Goal: Task Accomplishment & Management: Manage account settings

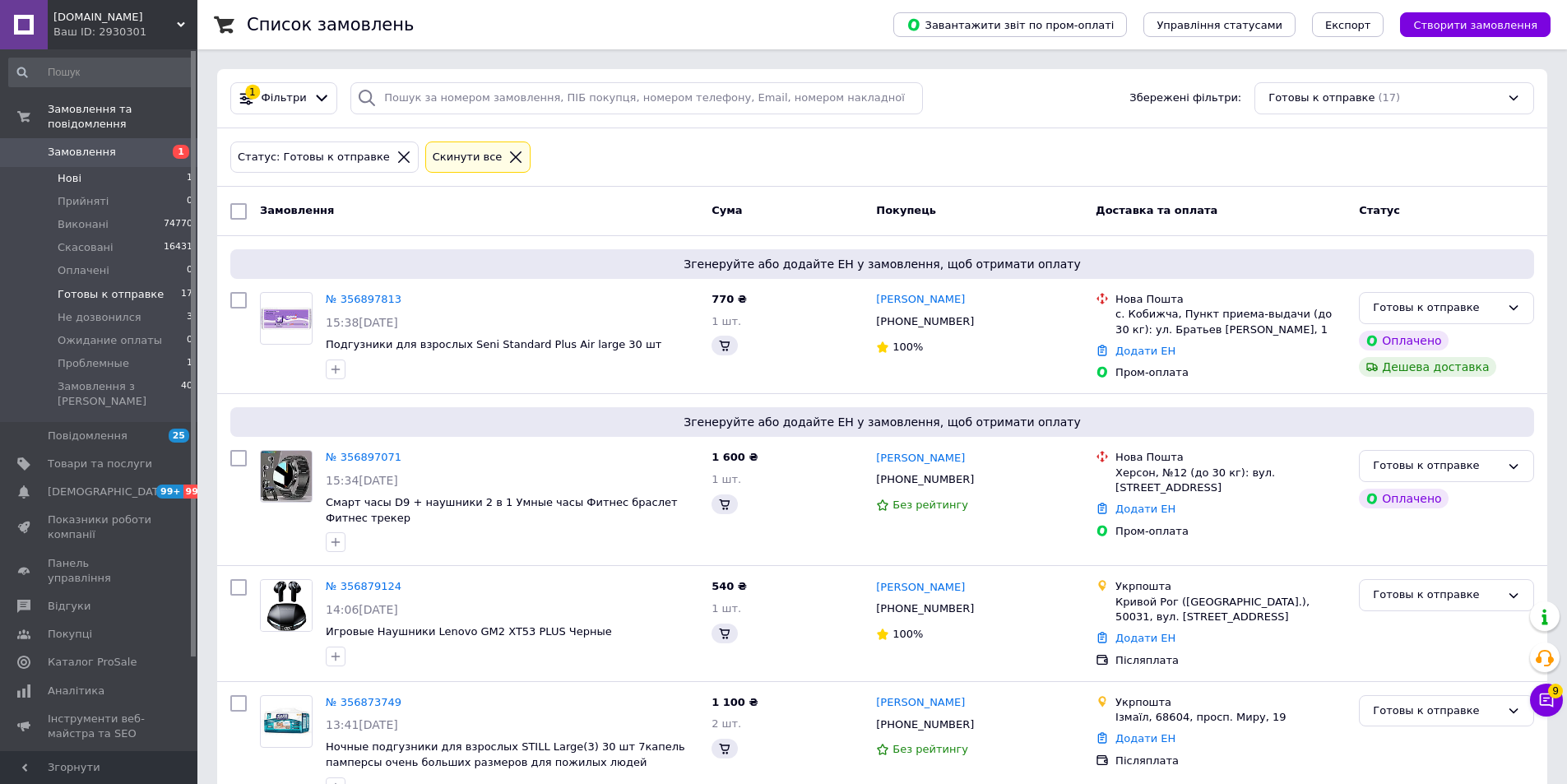
click at [62, 171] on span "Нові" at bounding box center [69, 178] width 23 height 15
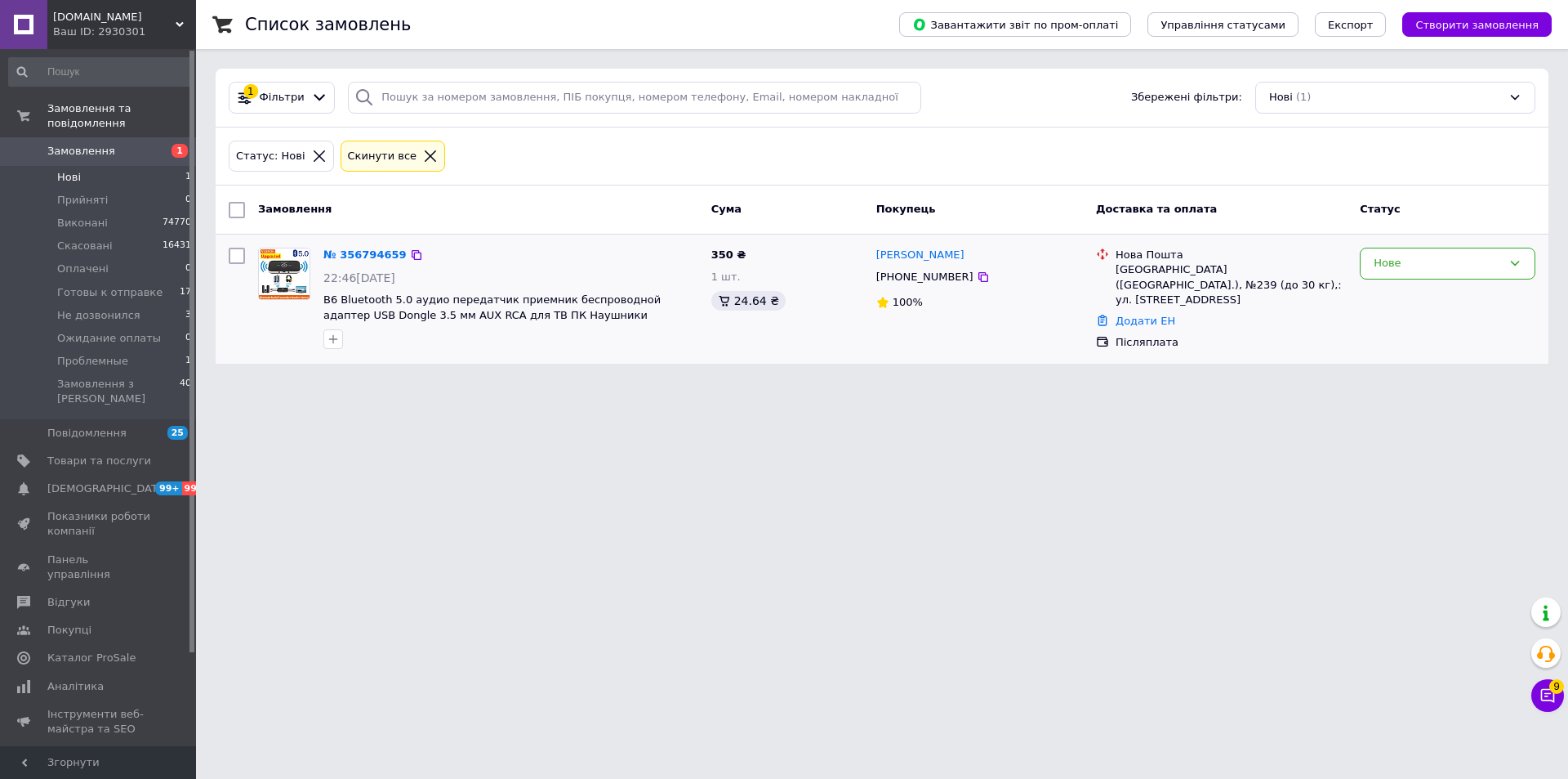
drag, startPoint x: 307, startPoint y: 282, endPoint x: 275, endPoint y: 288, distance: 32.6
drag, startPoint x: 121, startPoint y: 306, endPoint x: 128, endPoint y: 299, distance: 9.9
click at [121, 308] on span "Не дозвонился" at bounding box center [98, 315] width 83 height 15
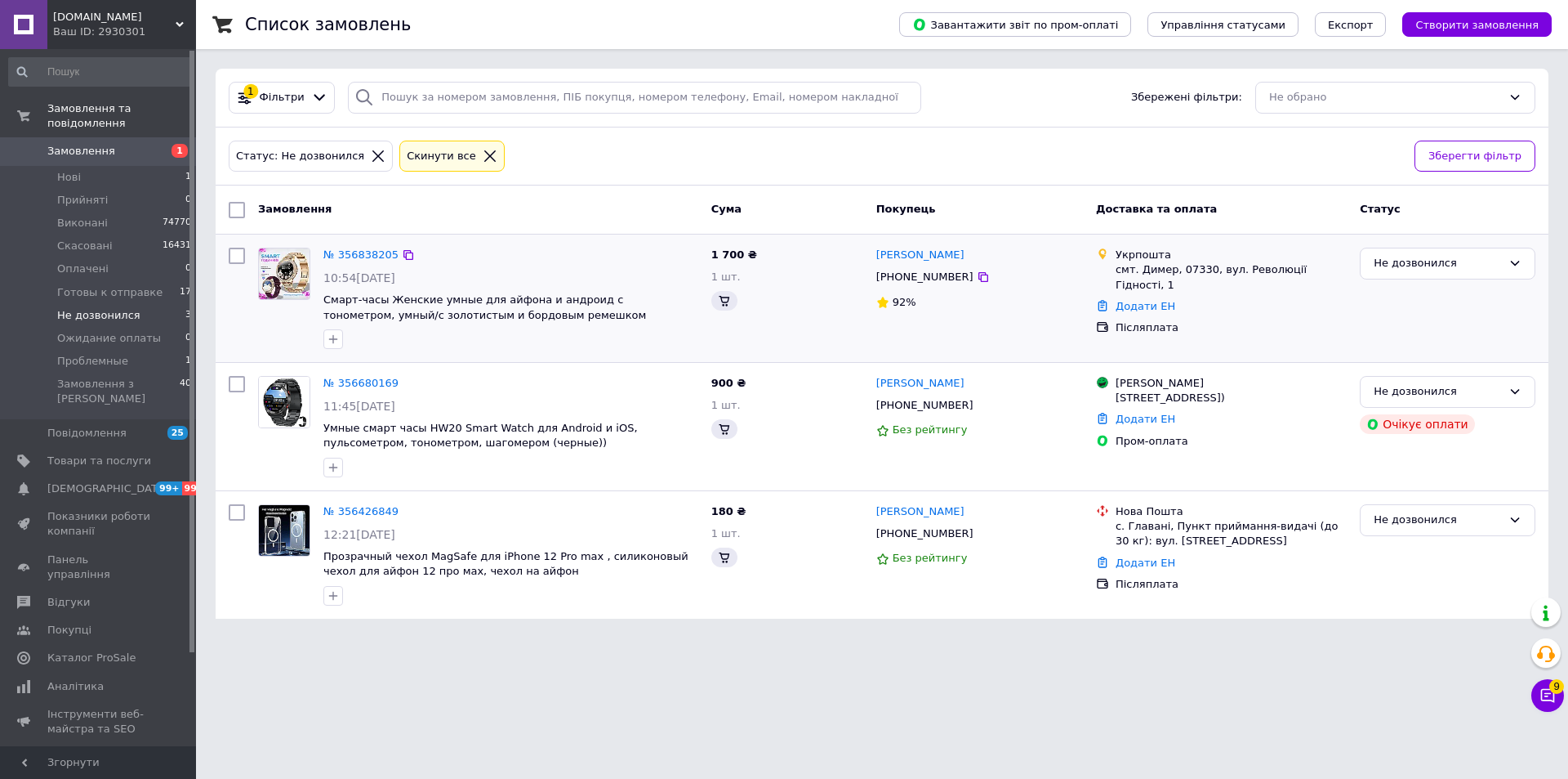
drag, startPoint x: 287, startPoint y: 405, endPoint x: 266, endPoint y: 319, distance: 88.5
drag, startPoint x: 269, startPoint y: 269, endPoint x: 263, endPoint y: 278, distance: 10.8
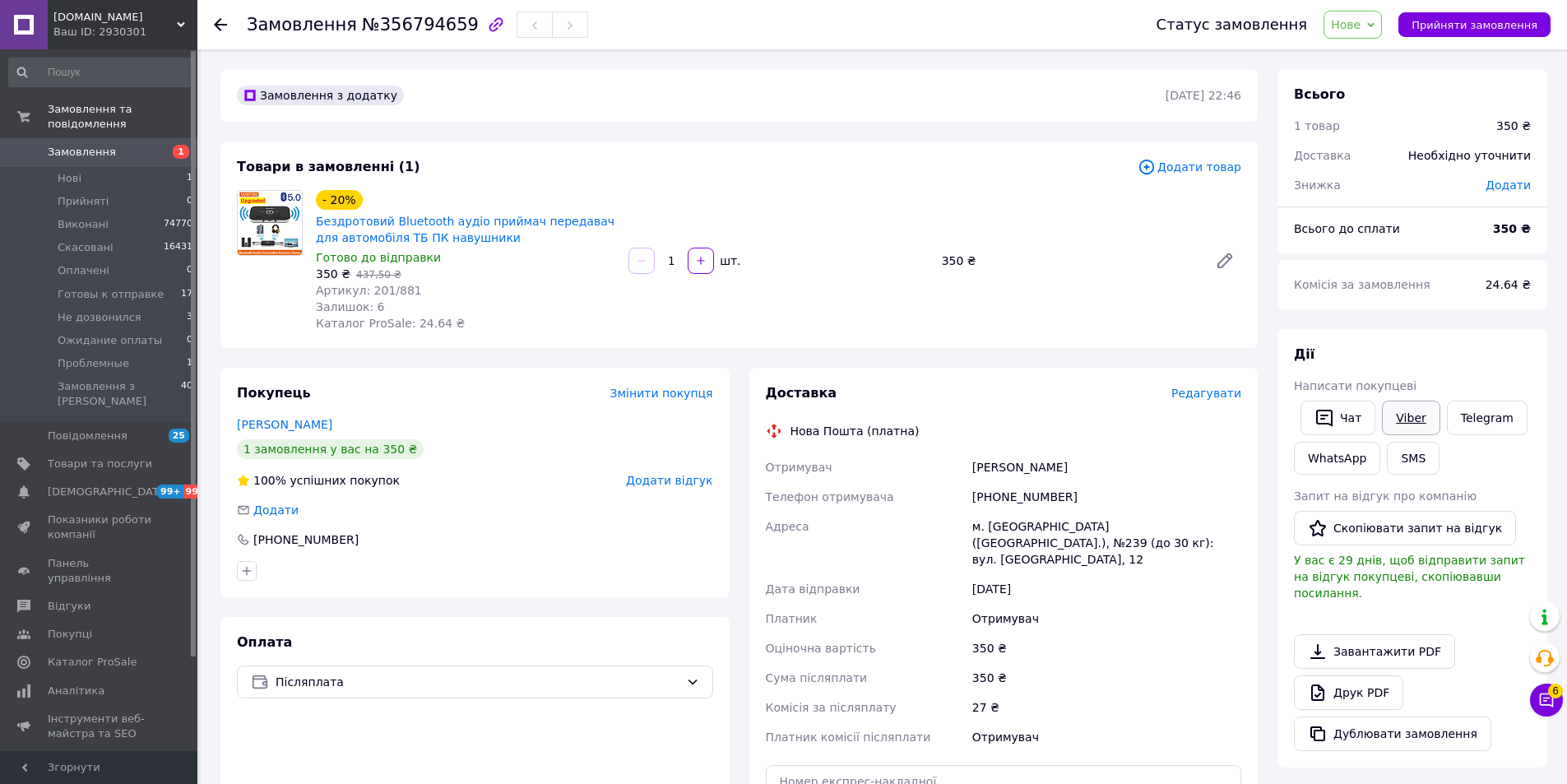
click at [1413, 421] on link "Viber" at bounding box center [1410, 417] width 57 height 35
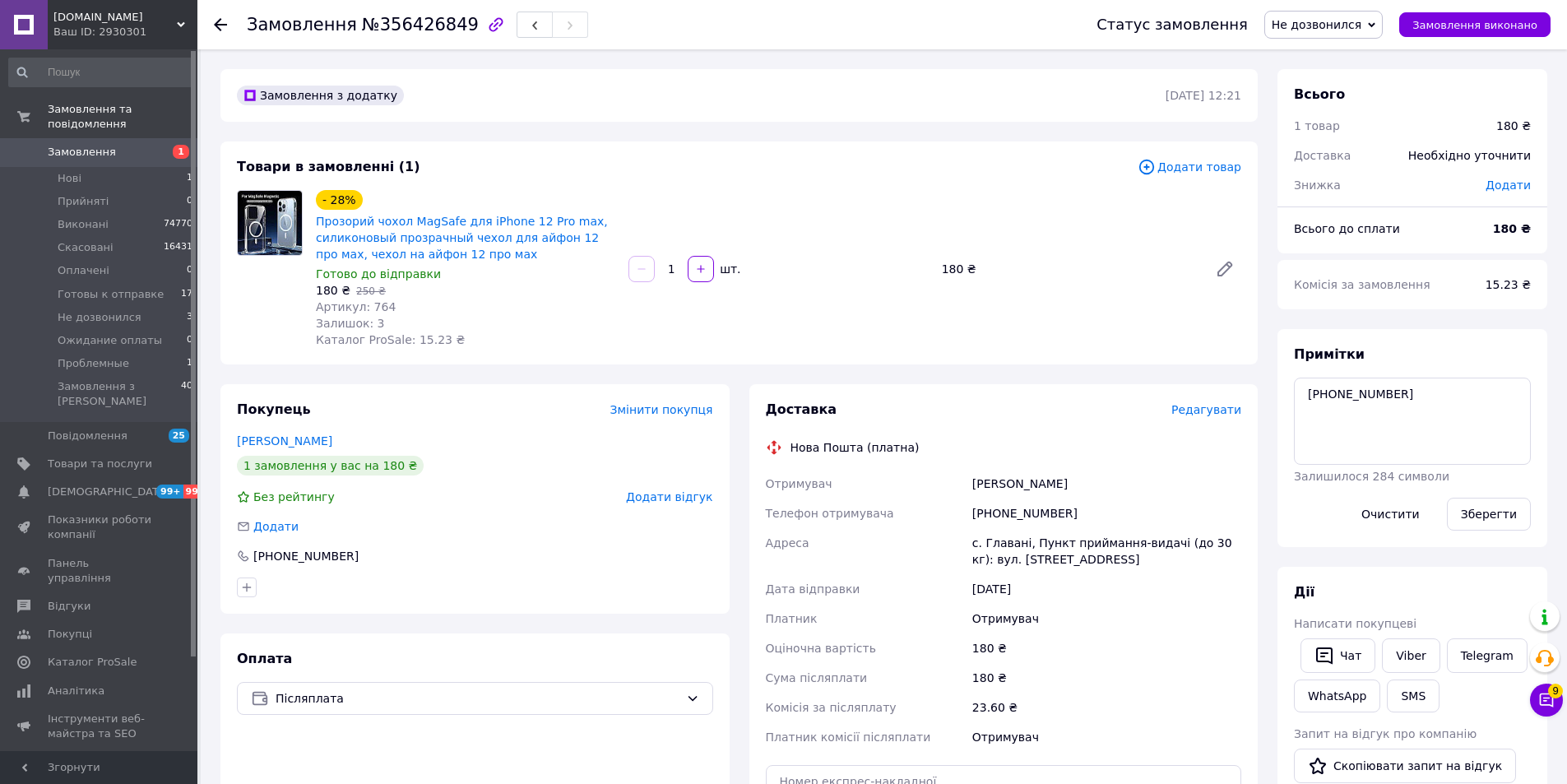
click at [1334, 628] on span "Написати покупцеві" at bounding box center [1356, 623] width 122 height 13
click at [1325, 656] on icon "button" at bounding box center [1325, 655] width 17 height 17
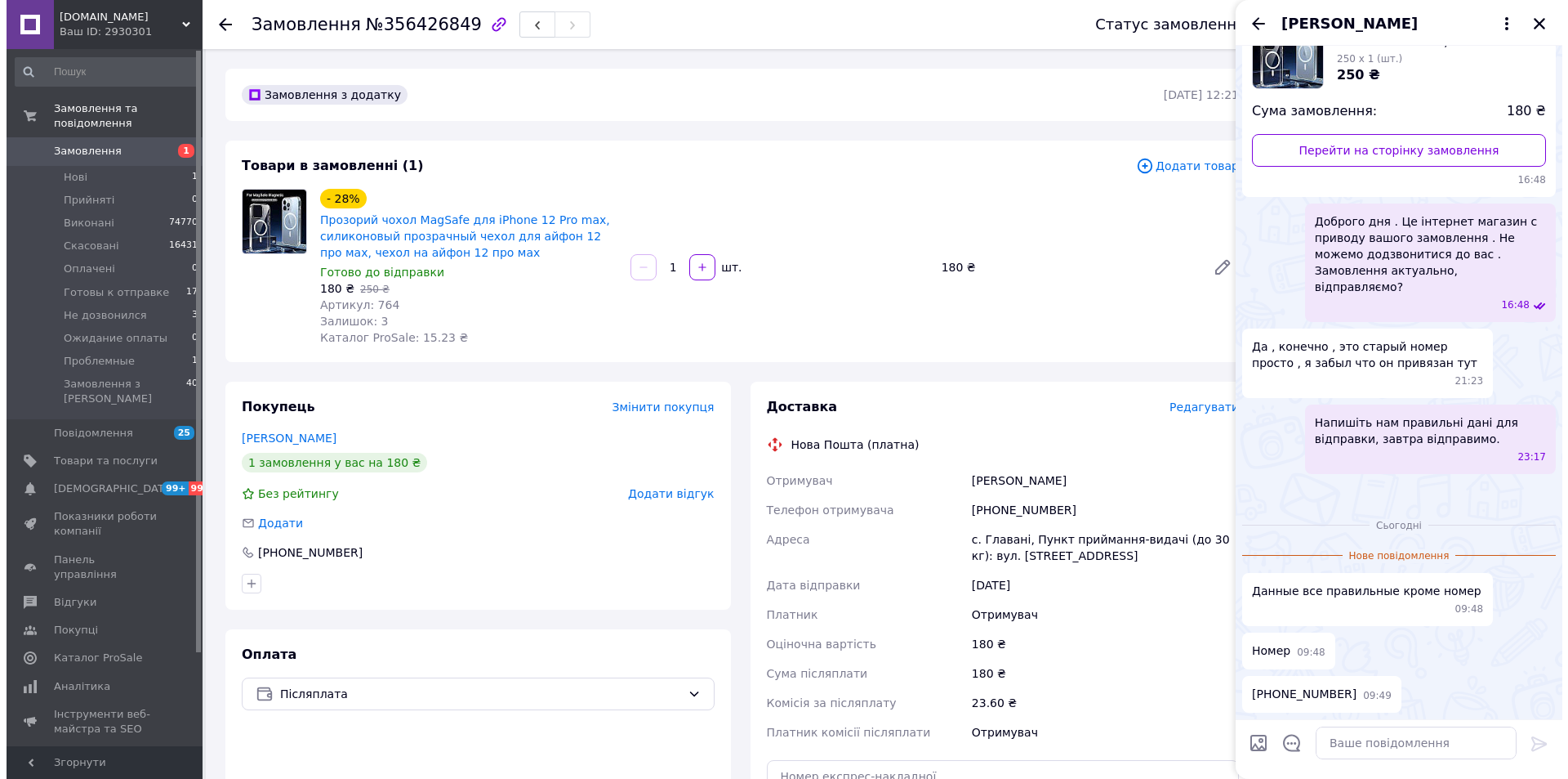
scroll to position [345, 0]
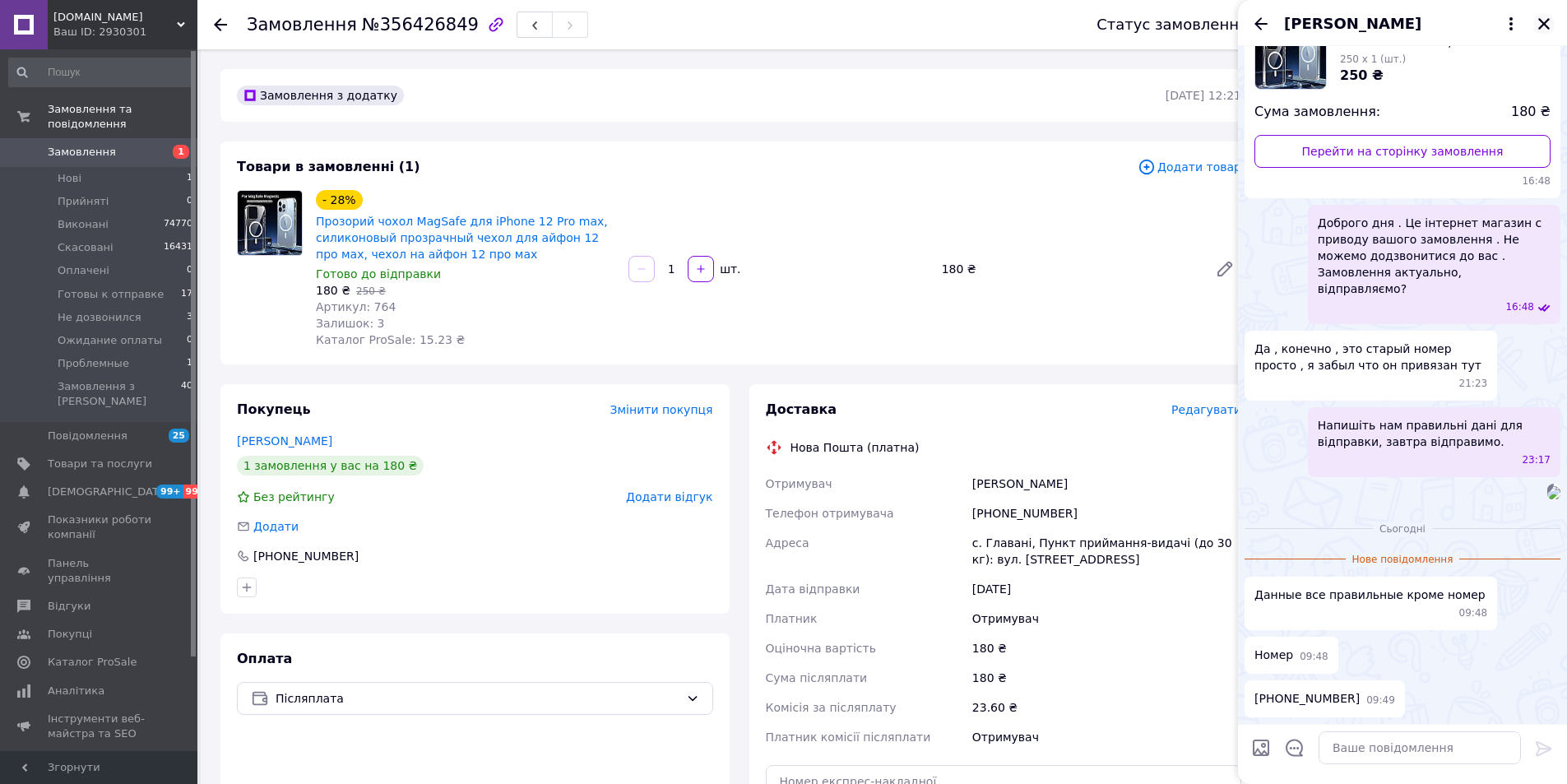
click at [1546, 18] on icon "Закрити" at bounding box center [1544, 24] width 15 height 15
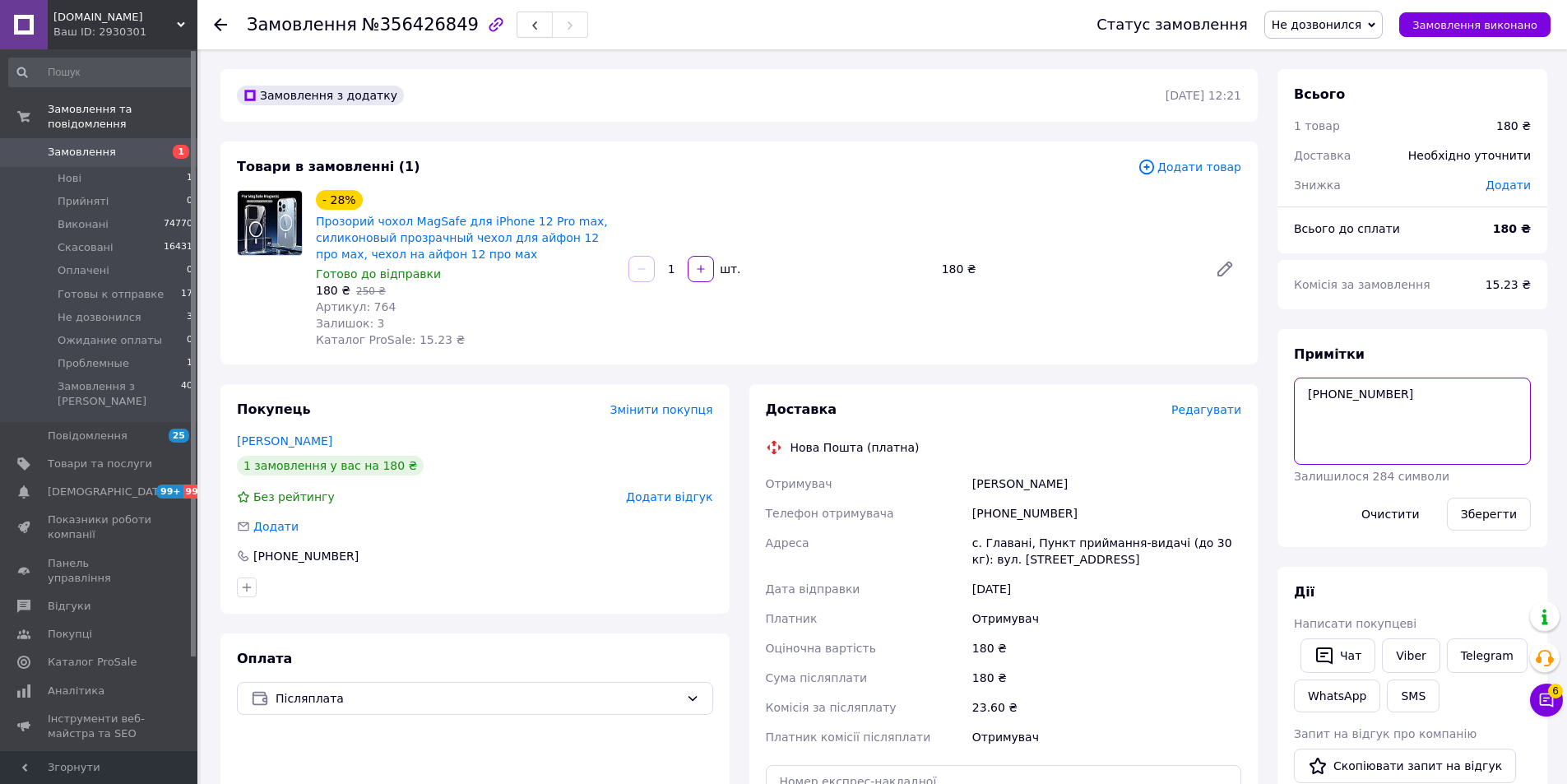
click at [1342, 395] on textarea "0 (96) 803 19 55" at bounding box center [1413, 421] width 237 height 87
click at [1323, 393] on textarea "0 (96803 19 55" at bounding box center [1413, 421] width 237 height 87
click at [1351, 392] on textarea "096803 19 55" at bounding box center [1413, 421] width 237 height 87
click at [1360, 391] on textarea "09680319 55" at bounding box center [1413, 421] width 237 height 87
drag, startPoint x: 1374, startPoint y: 400, endPoint x: 1300, endPoint y: 393, distance: 74.3
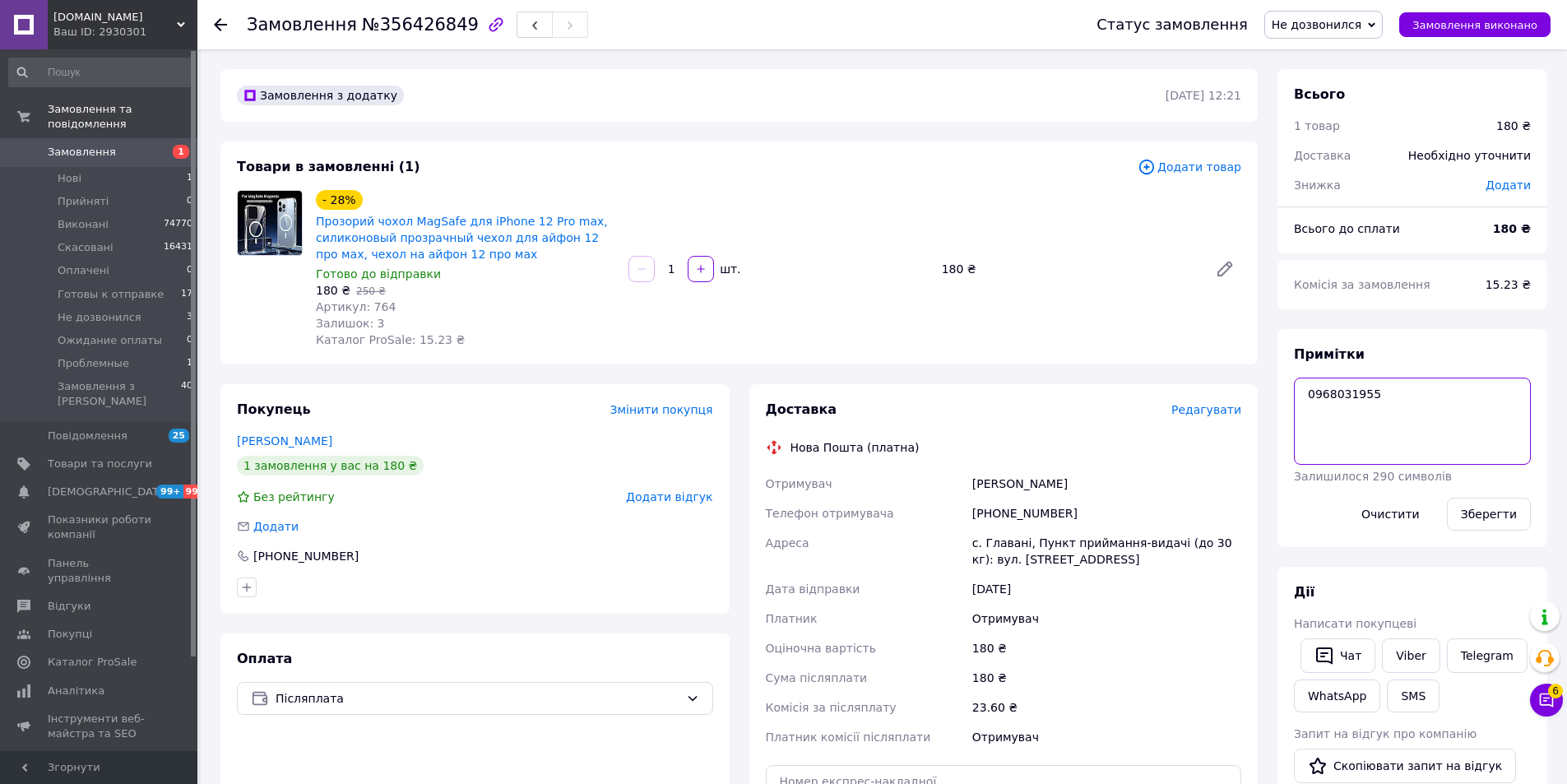
click at [1300, 393] on textarea "0968031955" at bounding box center [1413, 421] width 237 height 87
type textarea "0968031955"
click at [1215, 406] on span "Редагувати" at bounding box center [1206, 409] width 70 height 13
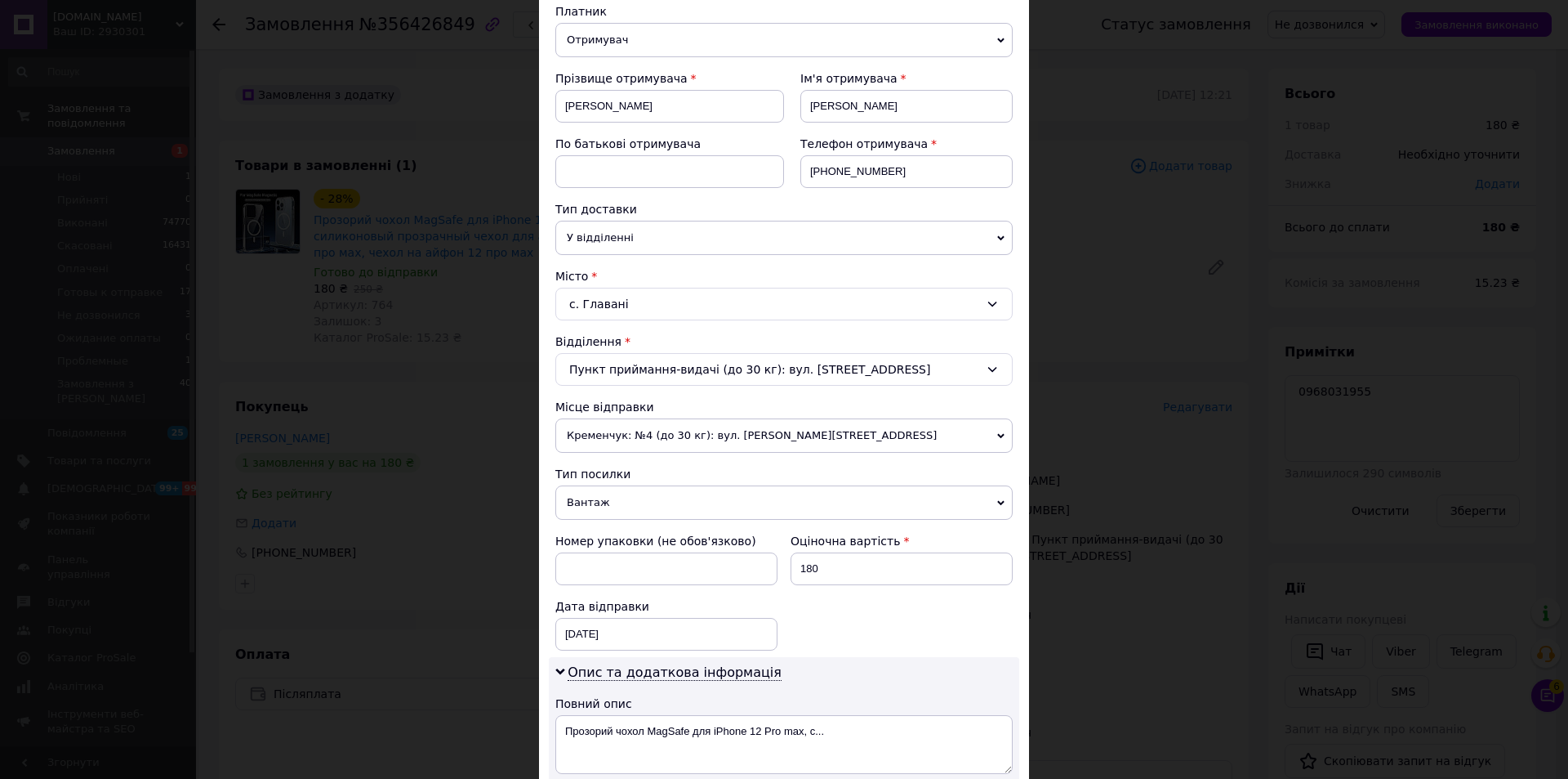
scroll to position [0, 0]
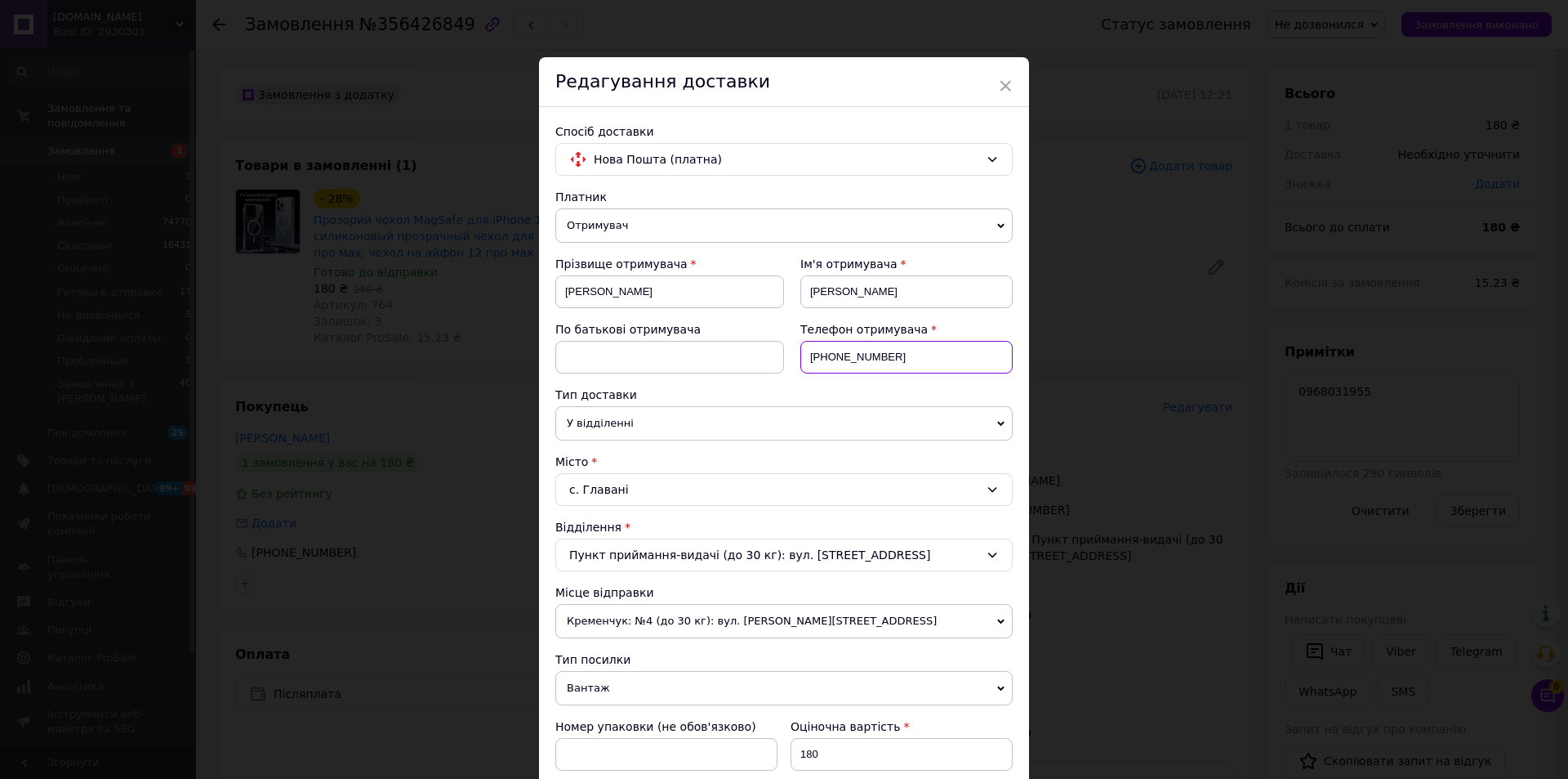
drag, startPoint x: 888, startPoint y: 359, endPoint x: 831, endPoint y: 352, distance: 57.4
click at [831, 352] on input "+380639414812" at bounding box center [907, 356] width 213 height 33
click at [1164, 371] on div "× Редагування доставки Спосіб доставки Нова Пошта (платна) Платник Отримувач Ві…" at bounding box center [784, 389] width 1568 height 779
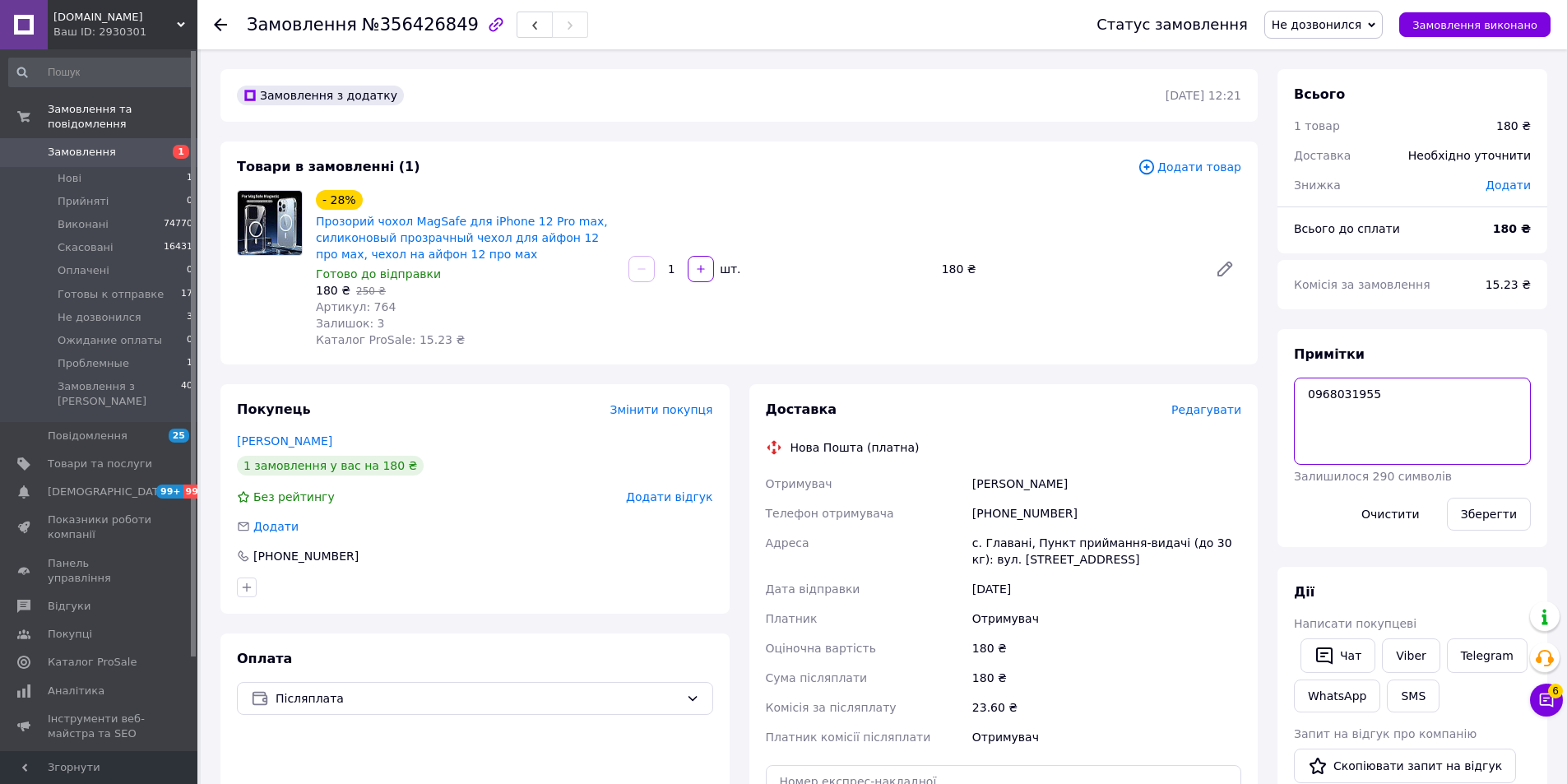
click at [1327, 399] on textarea "0968031955" at bounding box center [1413, 421] width 237 height 87
click at [1327, 395] on textarea "0968031955" at bounding box center [1413, 421] width 237 height 87
click at [1227, 407] on span "Редагувати" at bounding box center [1206, 409] width 70 height 13
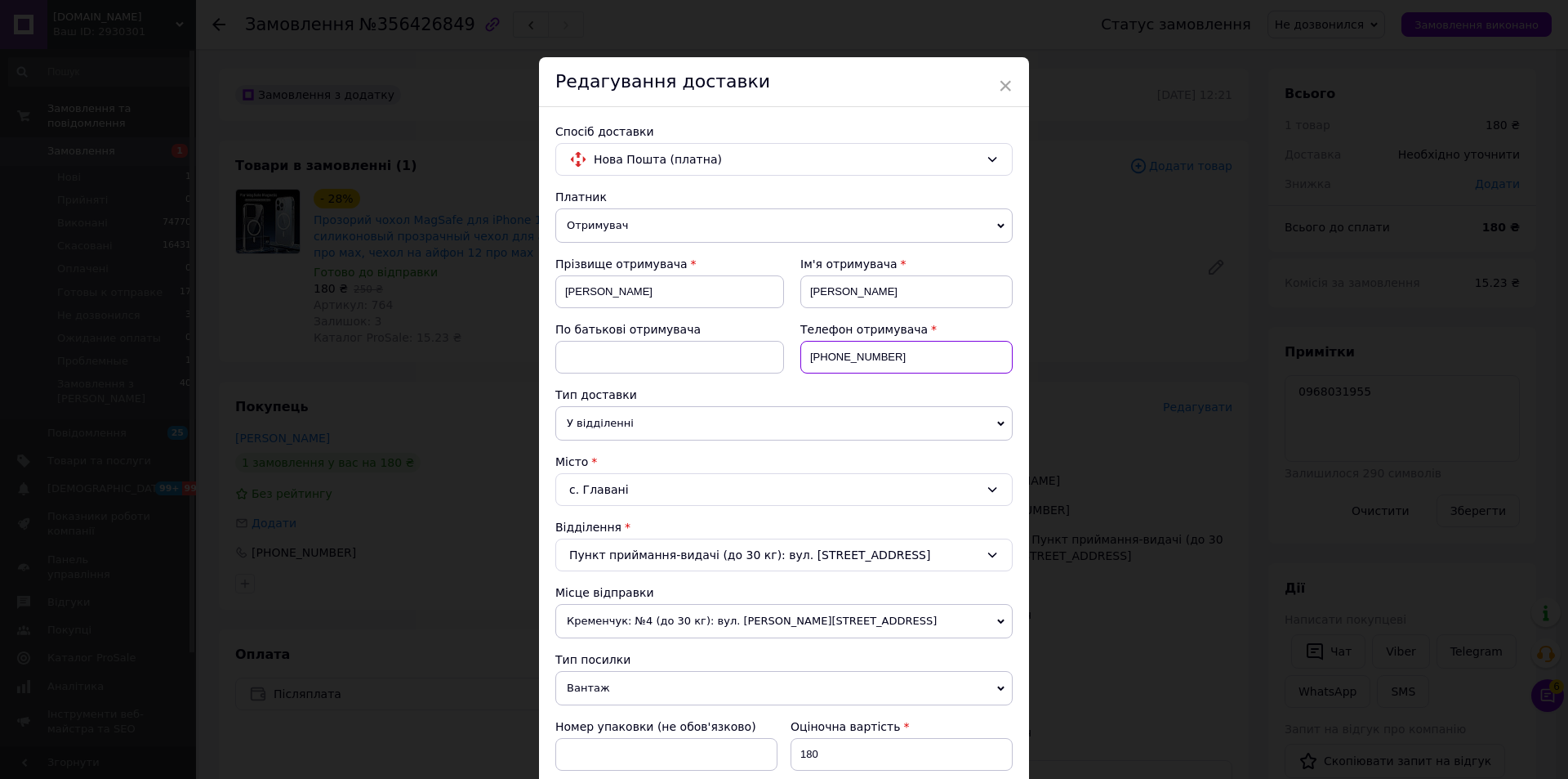
drag, startPoint x: 891, startPoint y: 362, endPoint x: 827, endPoint y: 365, distance: 64.1
click at [827, 365] on input "+380639414812" at bounding box center [907, 356] width 213 height 33
paste input "968031955"
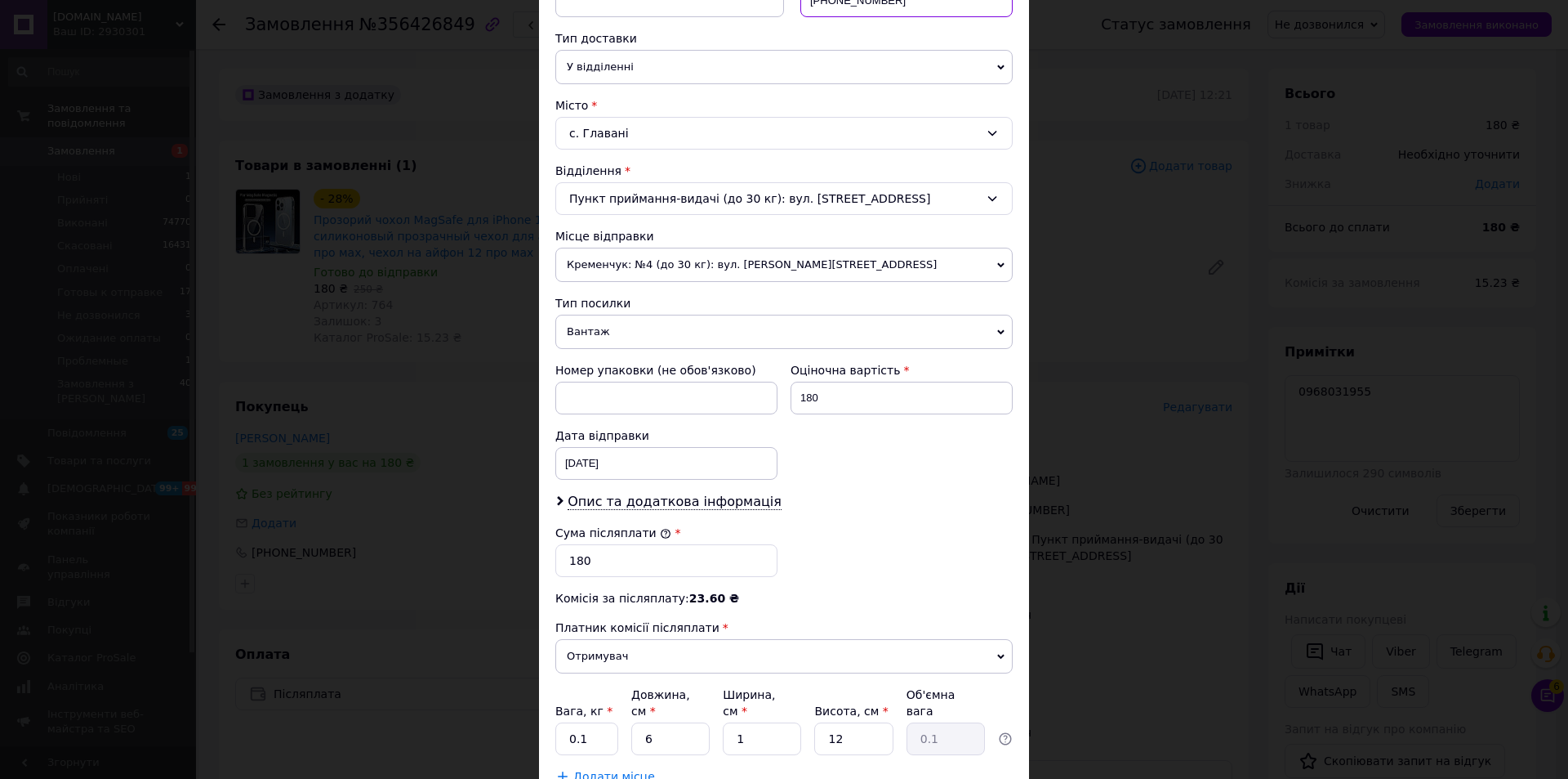
scroll to position [409, 0]
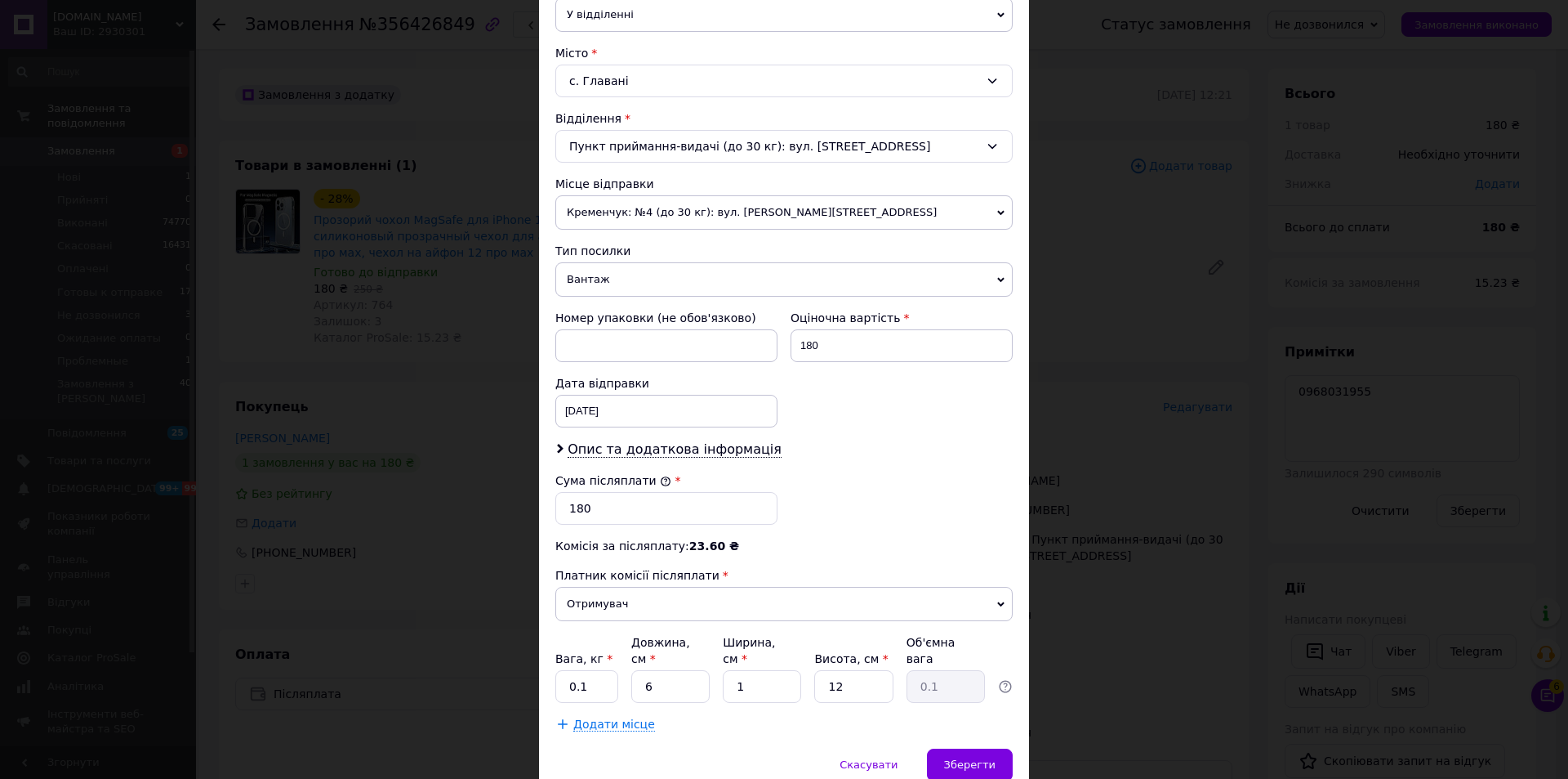
type input "+380968031955"
click at [615, 293] on span "Вантаж" at bounding box center [784, 279] width 457 height 35
click at [612, 306] on li "Документи" at bounding box center [784, 312] width 457 height 24
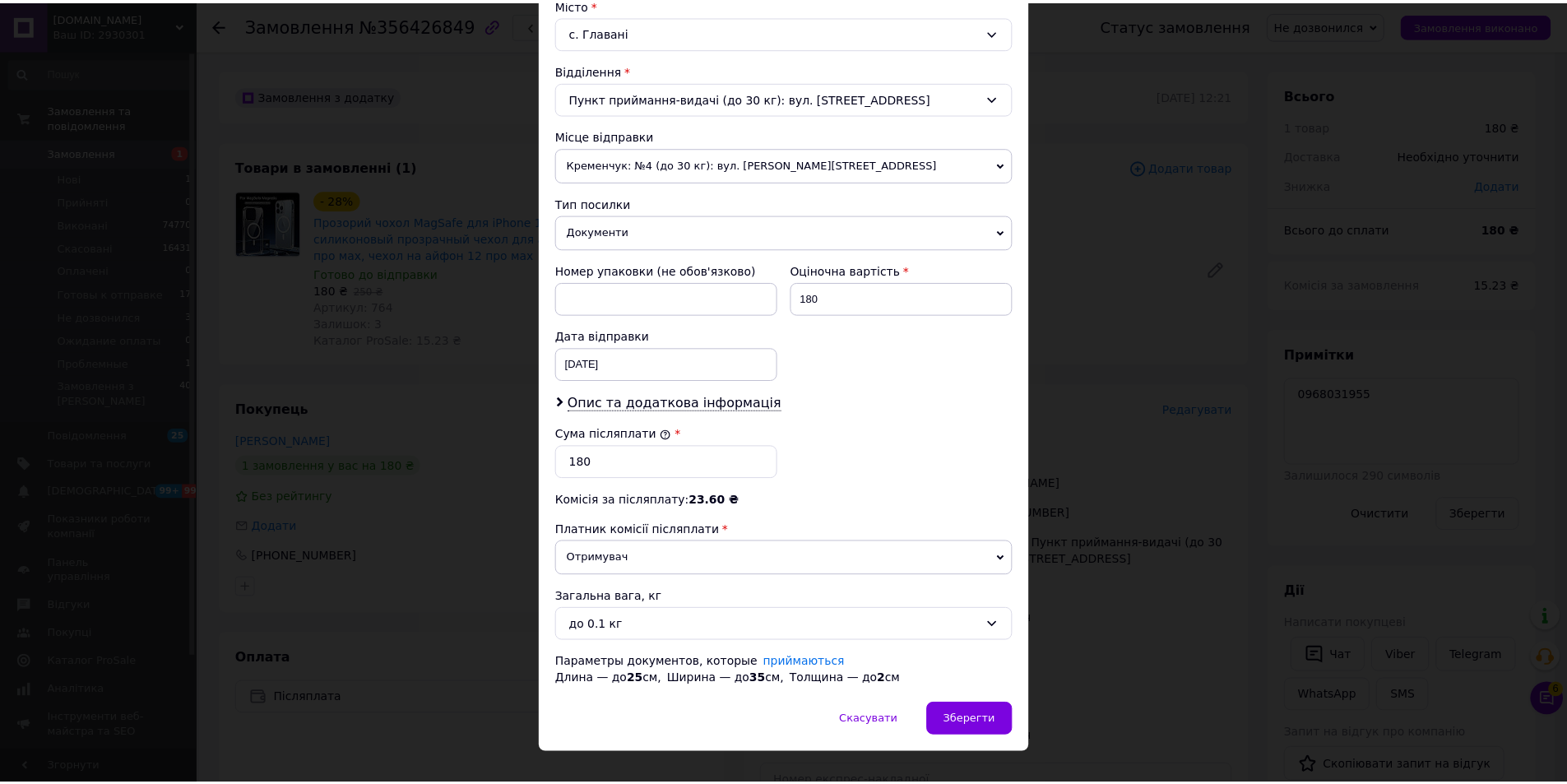
scroll to position [487, 0]
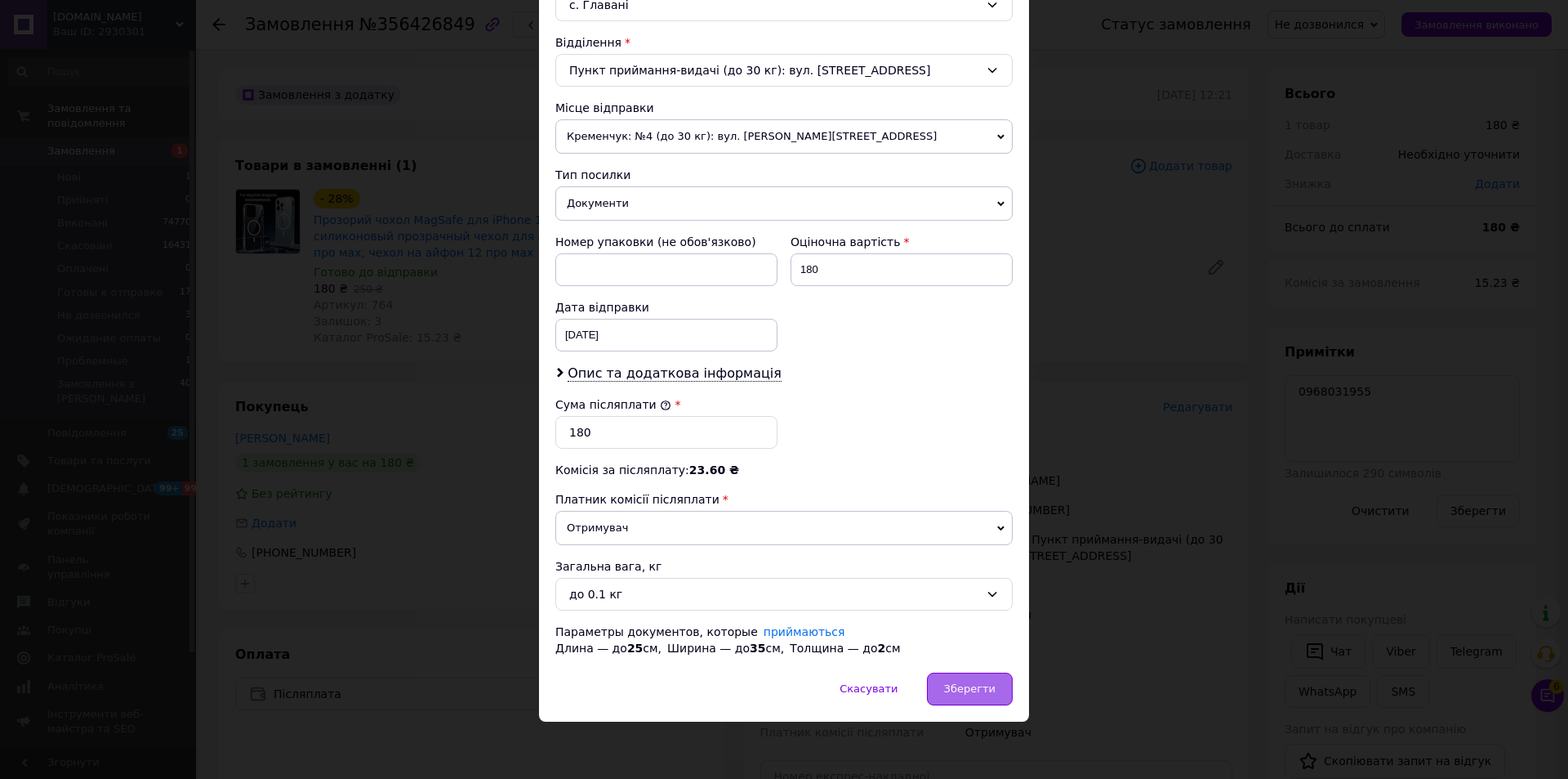
click at [971, 682] on span "Зберегти" at bounding box center [969, 688] width 51 height 12
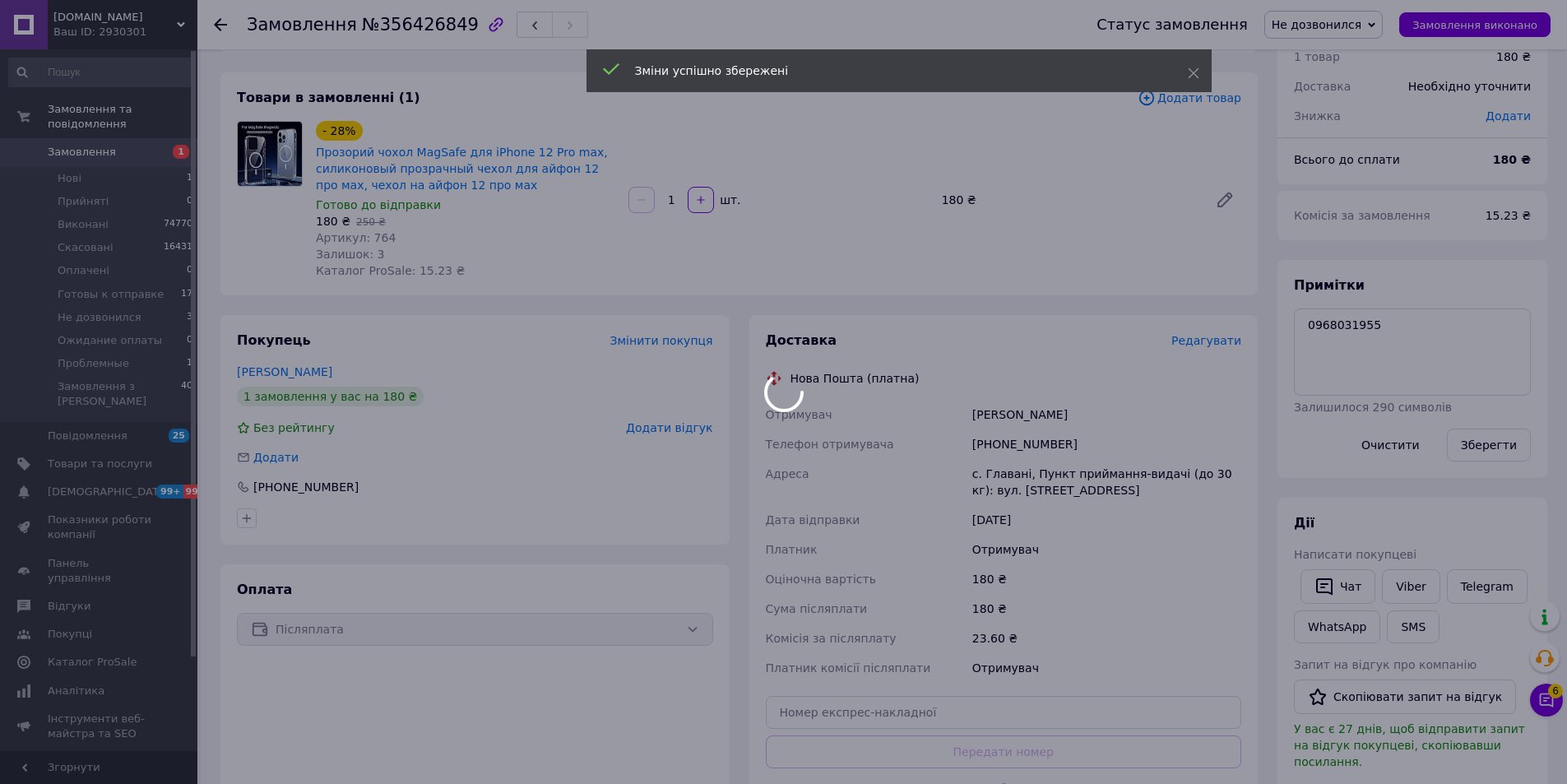
scroll to position [164, 0]
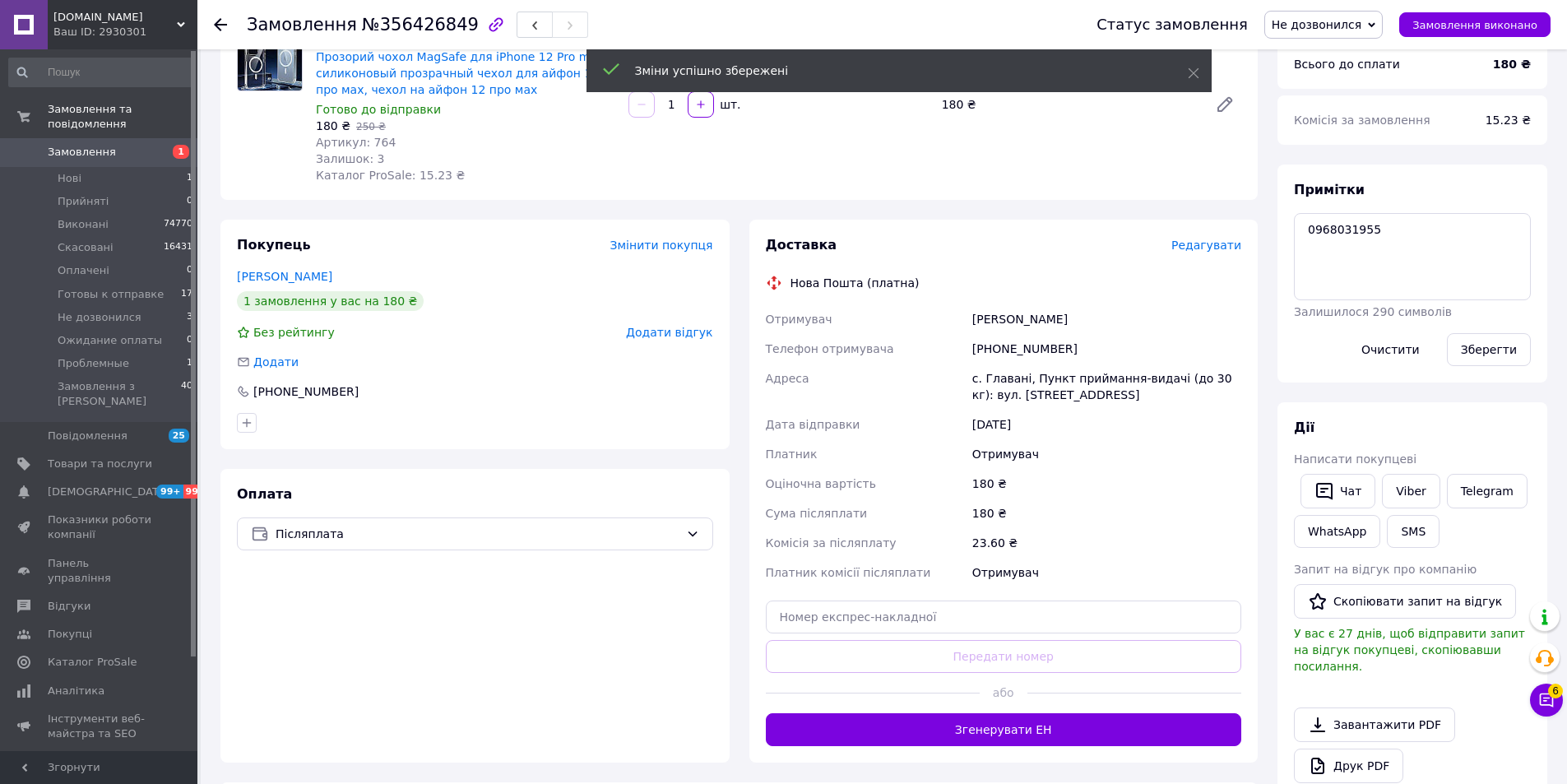
click at [1361, 28] on span "Не дозвонился" at bounding box center [1316, 24] width 89 height 13
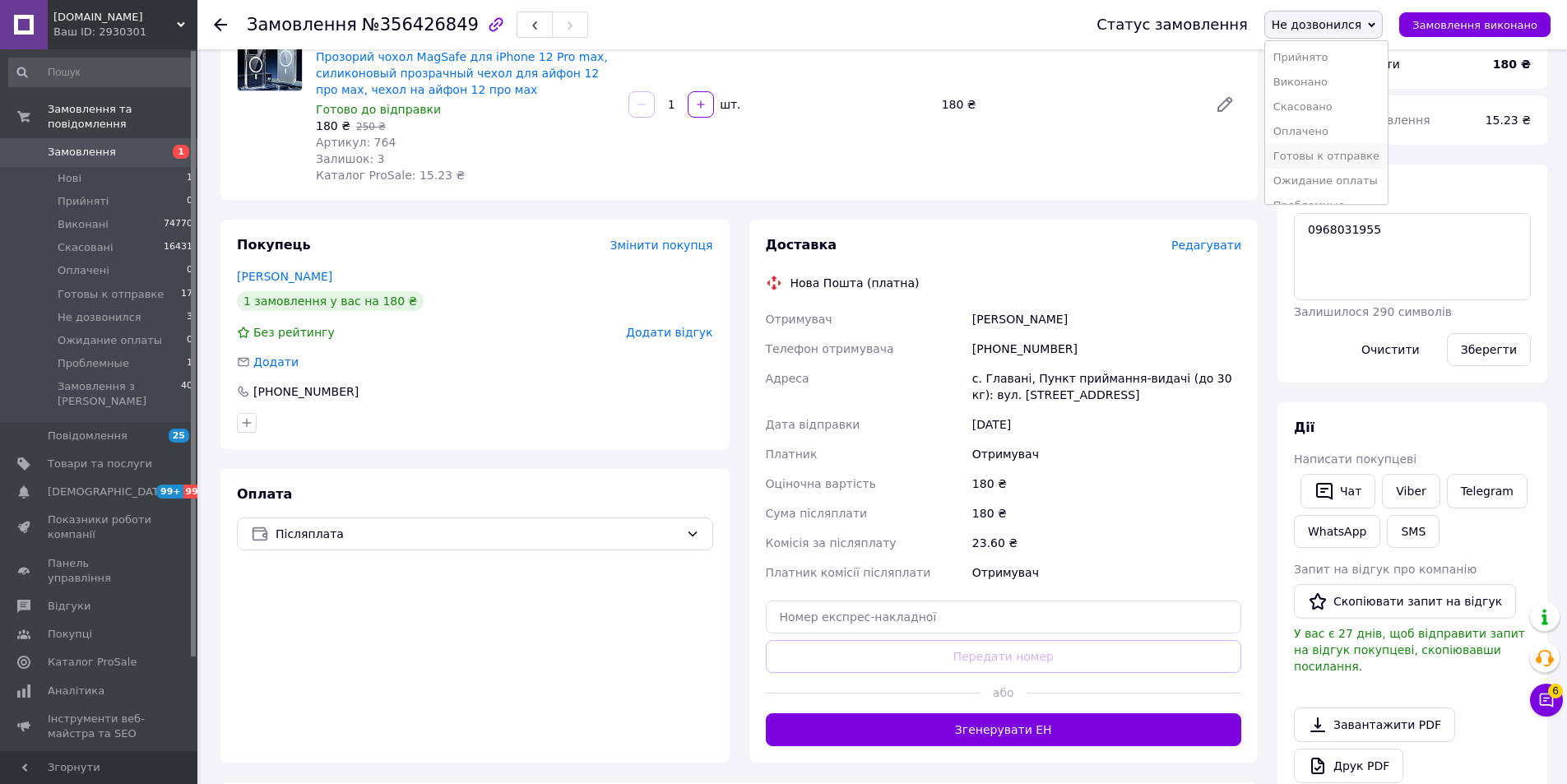
click at [1327, 151] on li "Готовы к отправке" at bounding box center [1327, 156] width 122 height 24
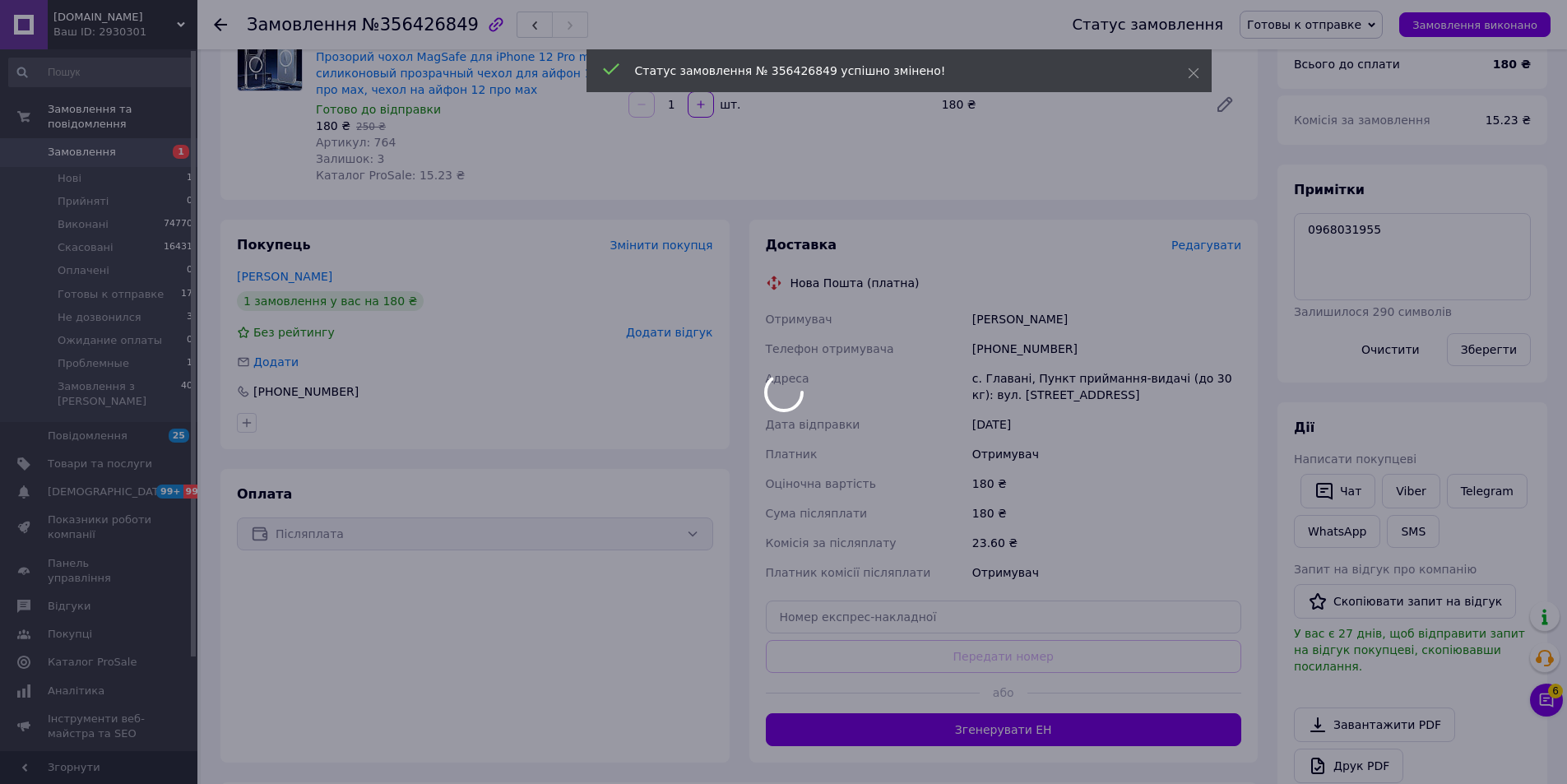
click at [1328, 488] on body "only-beauty.com.ua Ваш ID: 2930301 Сайт only-beauty.com.ua Кабінет покупця Пере…" at bounding box center [784, 479] width 1567 height 1287
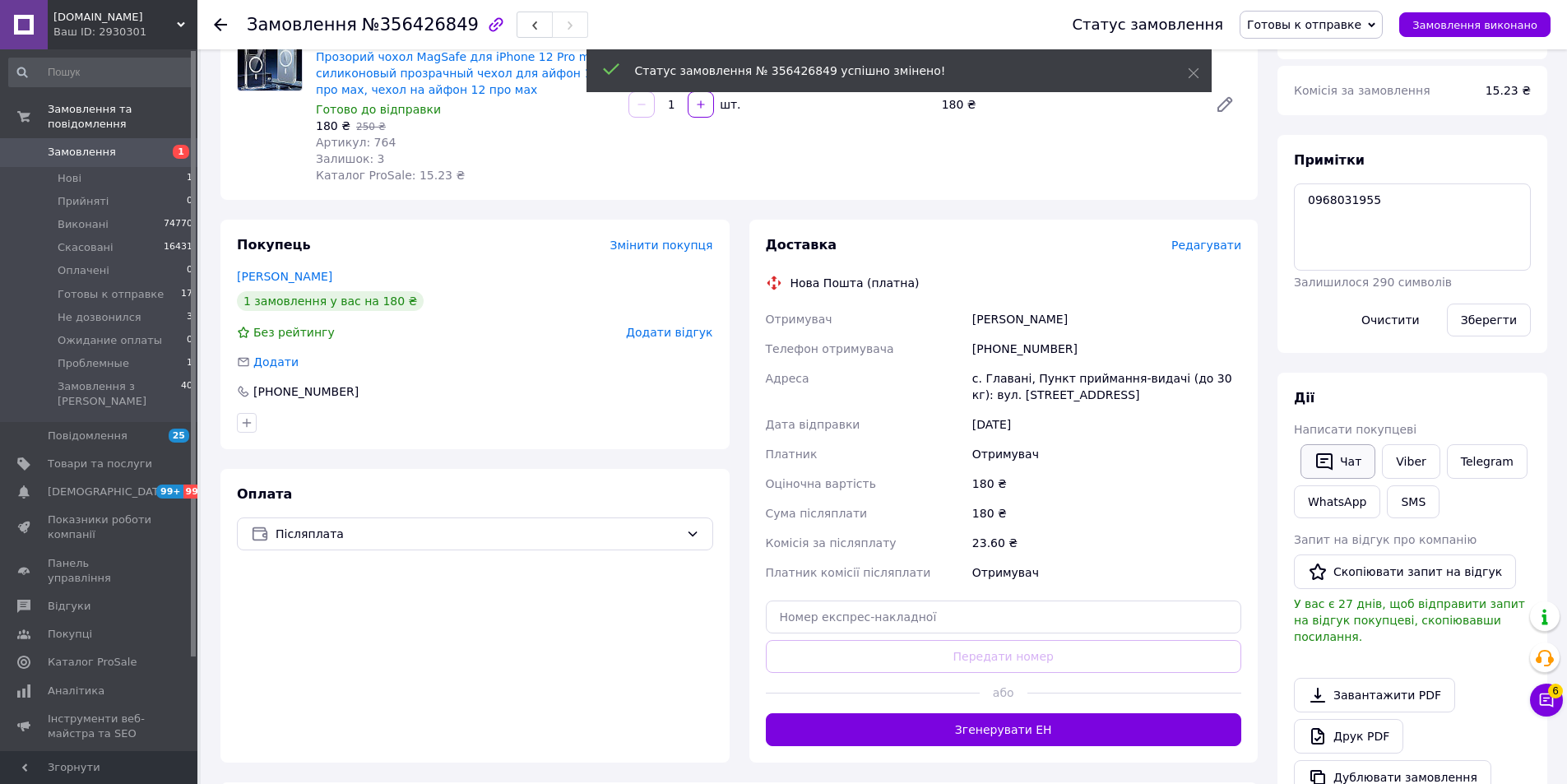
click at [1342, 467] on button "Чат" at bounding box center [1339, 461] width 75 height 35
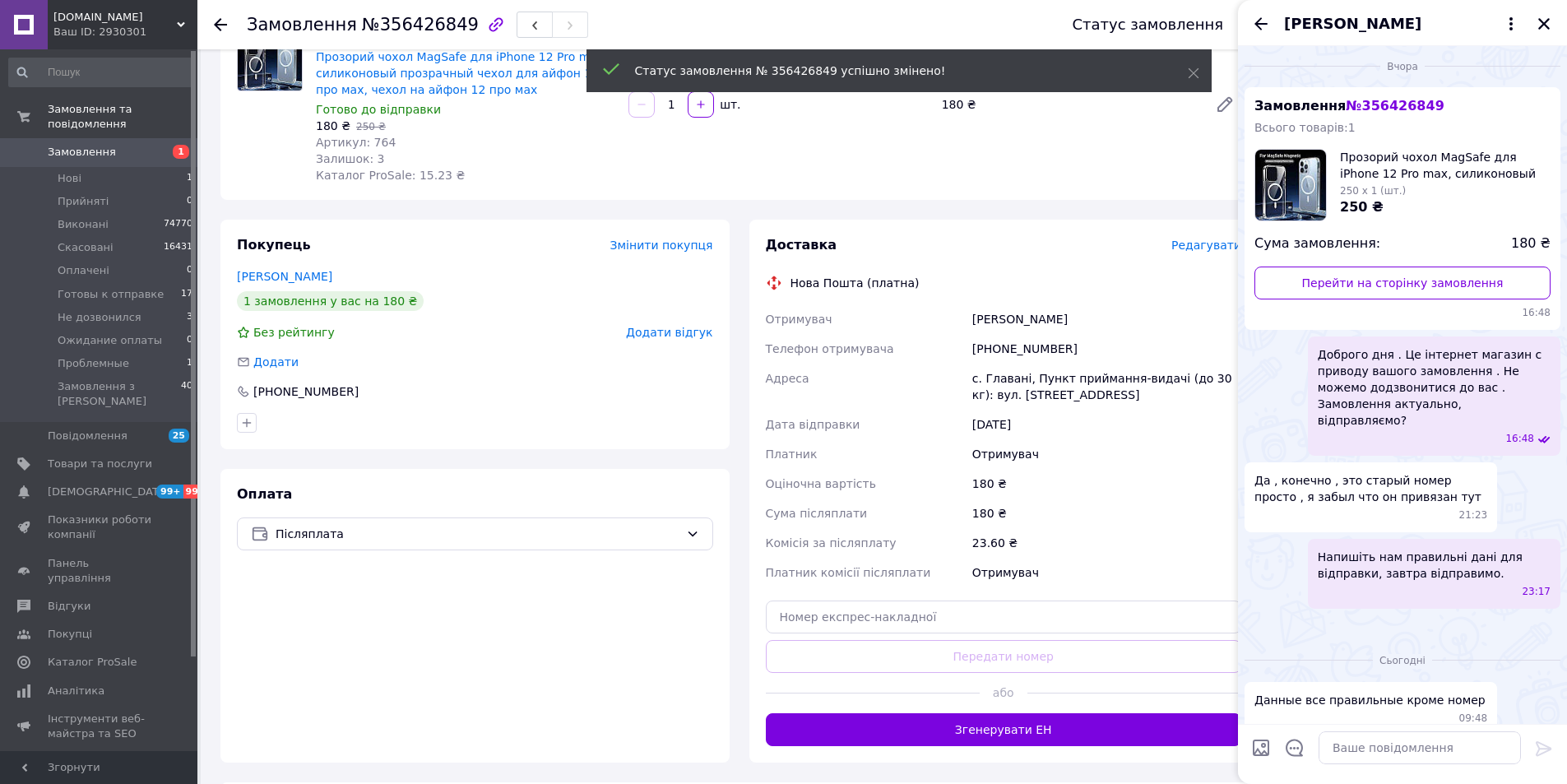
scroll to position [0, 0]
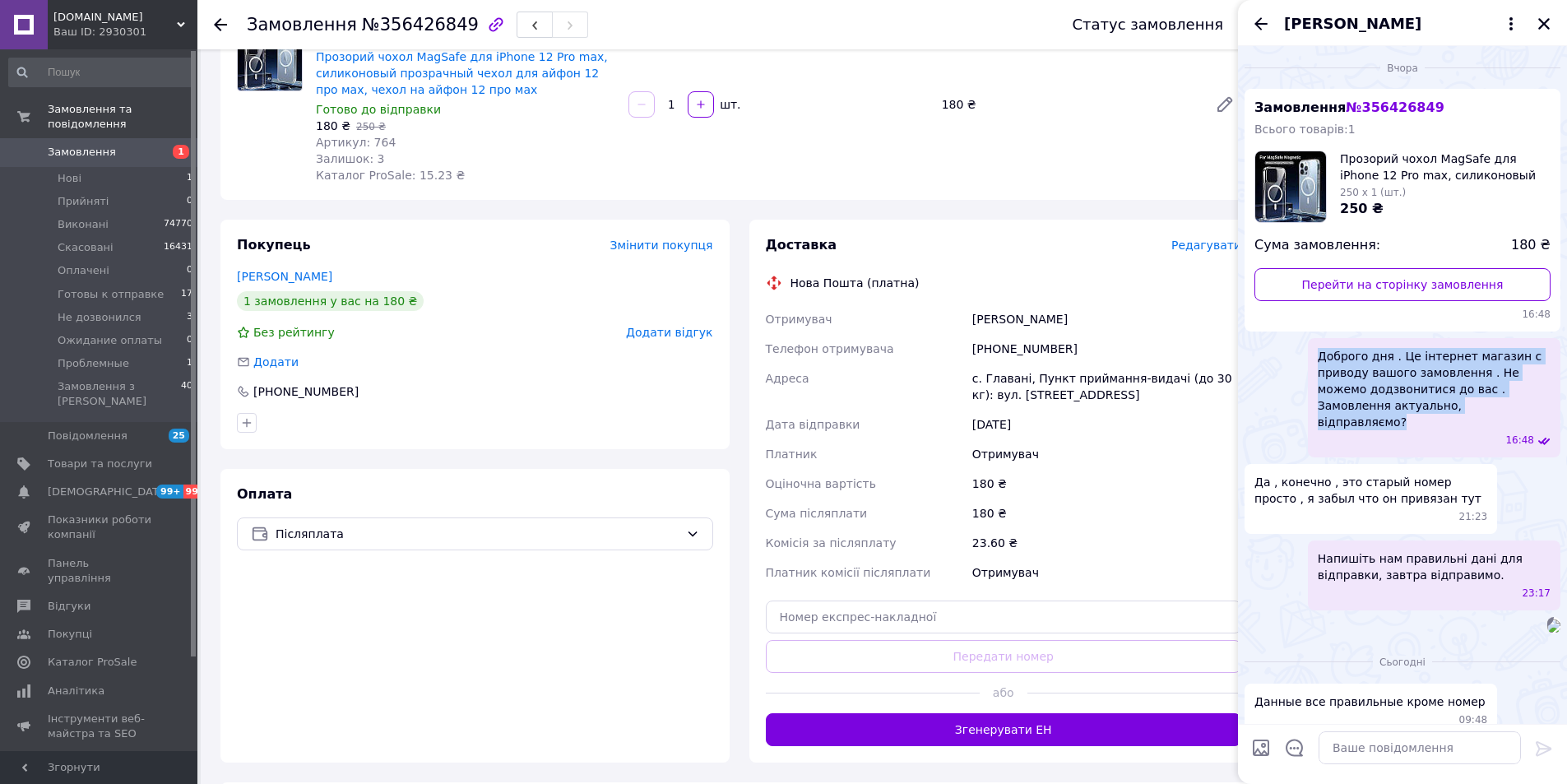
drag, startPoint x: 1318, startPoint y: 355, endPoint x: 1521, endPoint y: 403, distance: 208.6
click at [1521, 403] on span "Доброго дня . Це інтернет магазин с приводу вашого замовлення . Не можемо додзв…" at bounding box center [1435, 389] width 233 height 83
copy span "Доброго дня . Це інтернет магазин с приводу вашого замовлення . Не можемо додзв…"
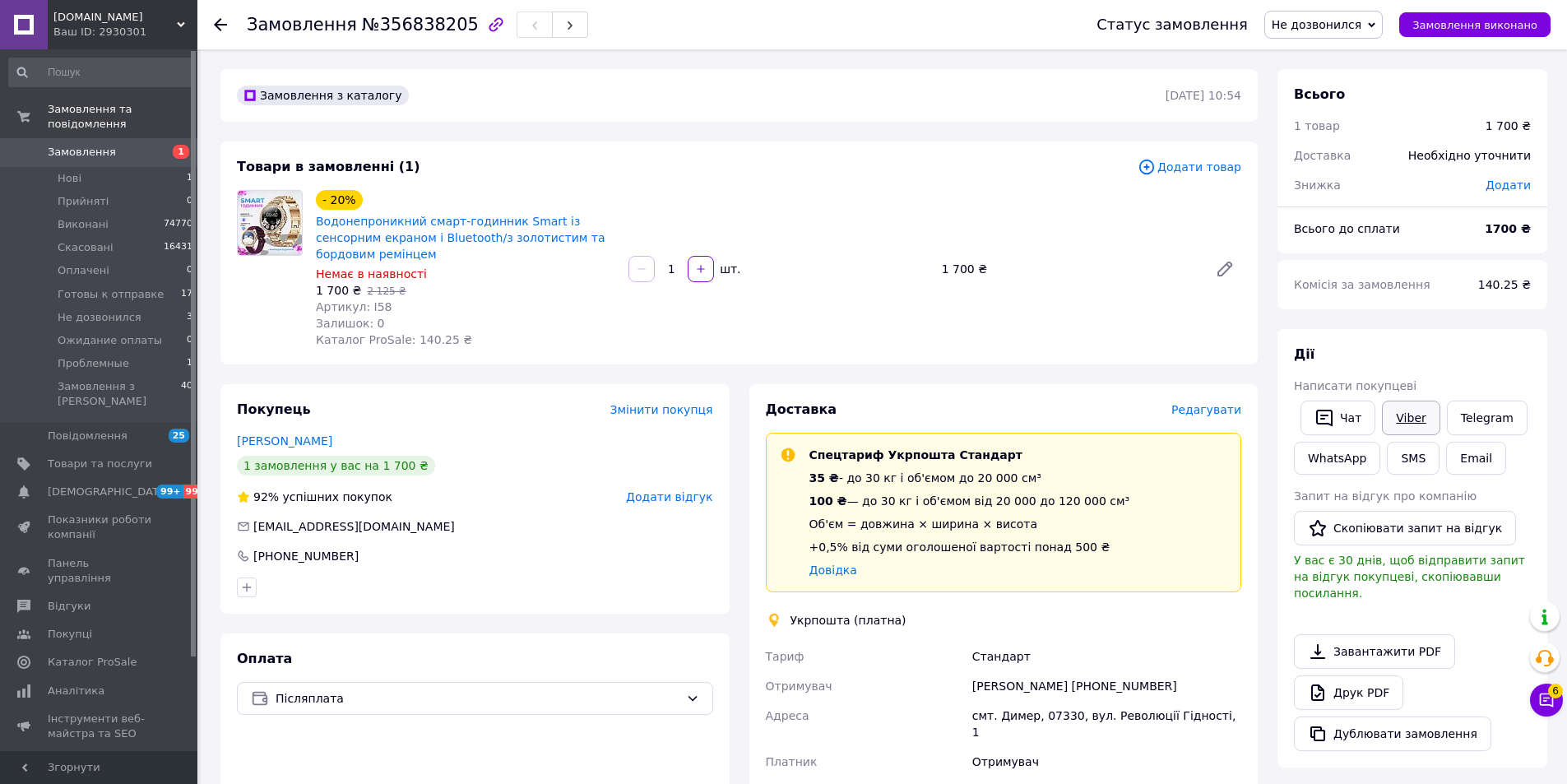
click at [1404, 412] on link "Viber" at bounding box center [1410, 417] width 57 height 35
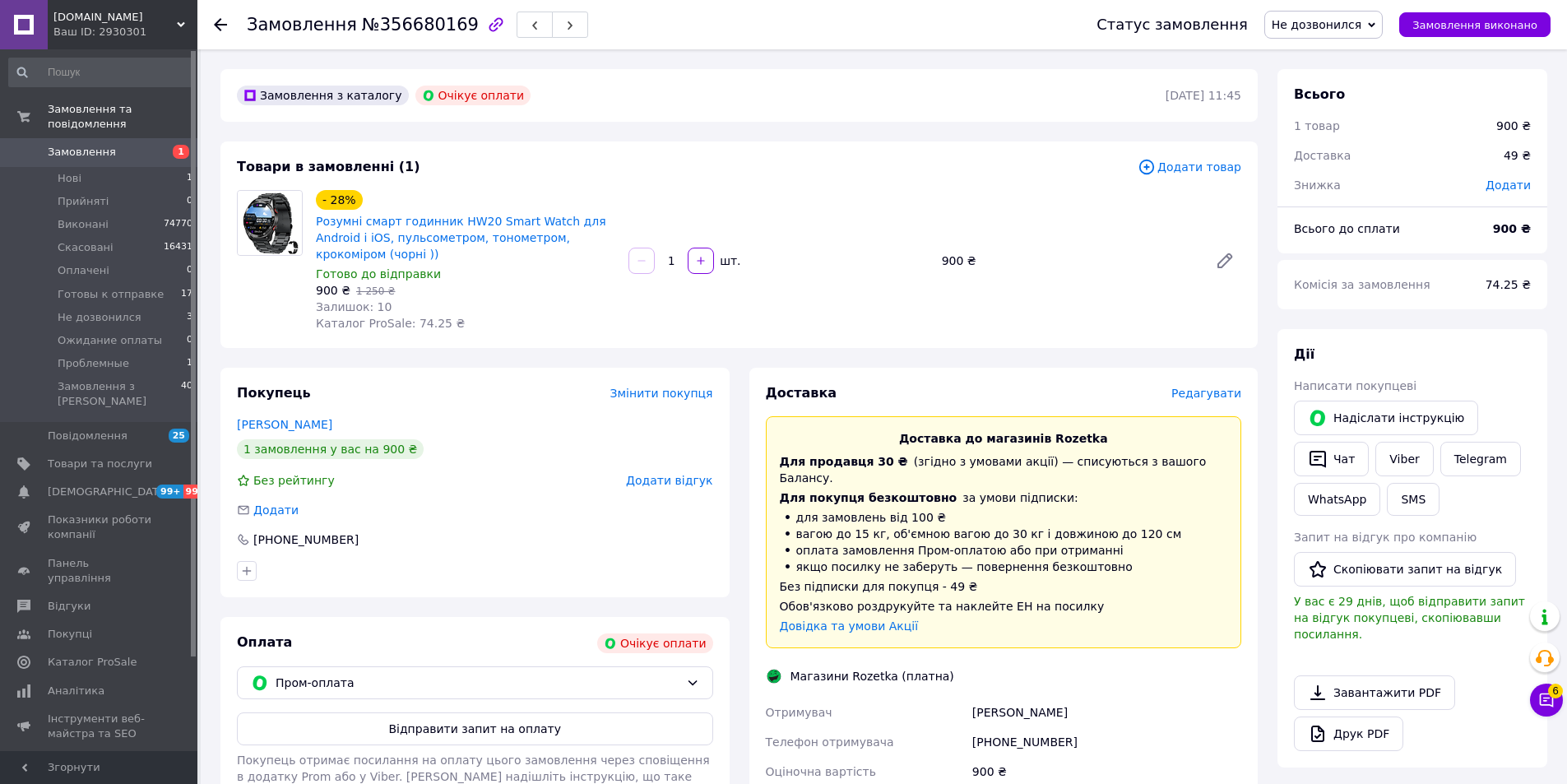
click at [594, 725] on button "Відправити запит на оплату" at bounding box center [474, 728] width 476 height 33
click at [1398, 463] on link "Viber" at bounding box center [1404, 458] width 57 height 35
click at [1381, 26] on span "Не дозвонился" at bounding box center [1324, 24] width 118 height 28
click at [1327, 110] on li "Скасовано" at bounding box center [1327, 107] width 122 height 24
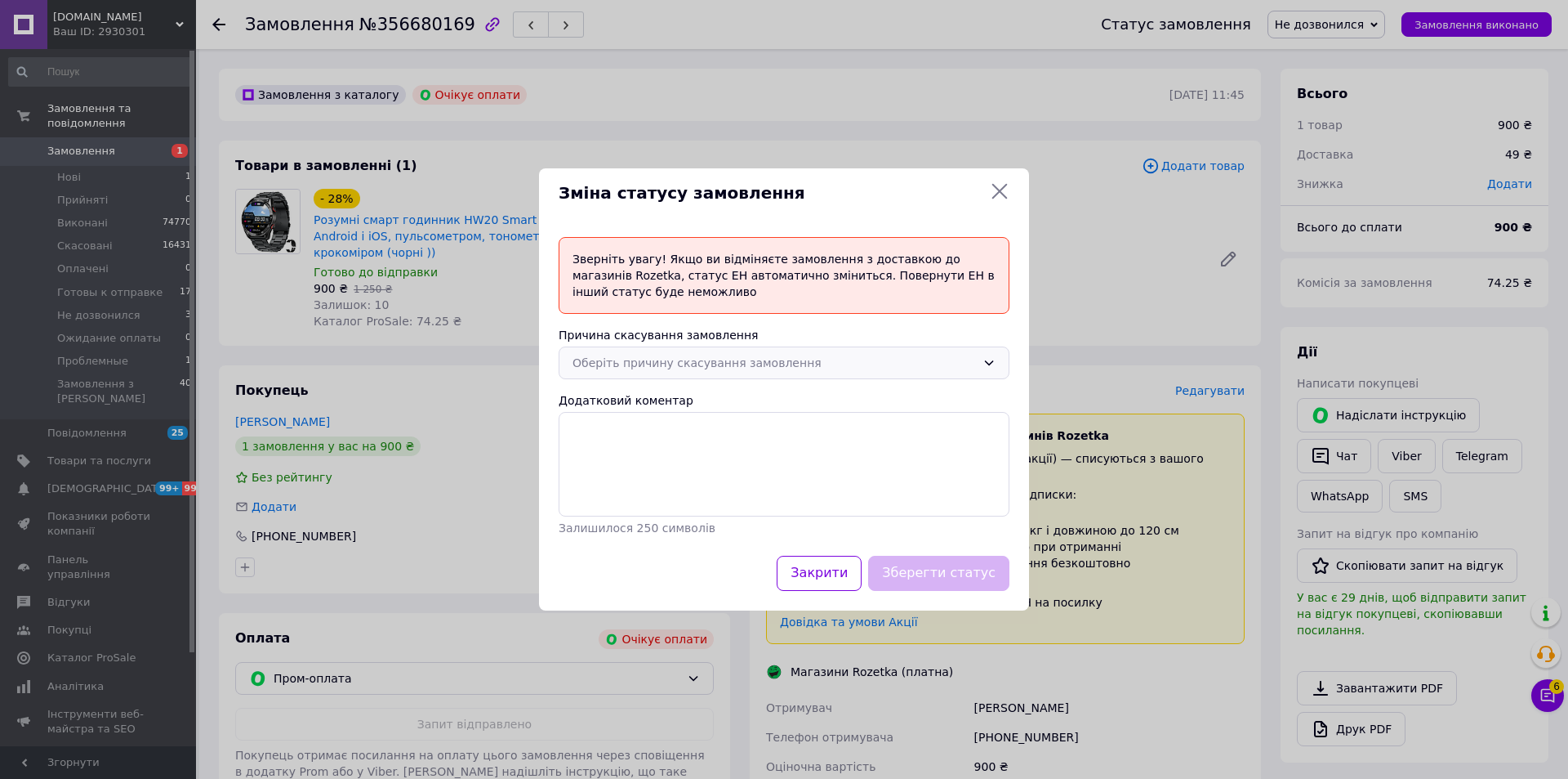
click at [604, 368] on div "Оберіть причину скасування замовлення" at bounding box center [774, 362] width 404 height 18
click at [621, 465] on li "Оплата не надійшла" at bounding box center [784, 459] width 450 height 31
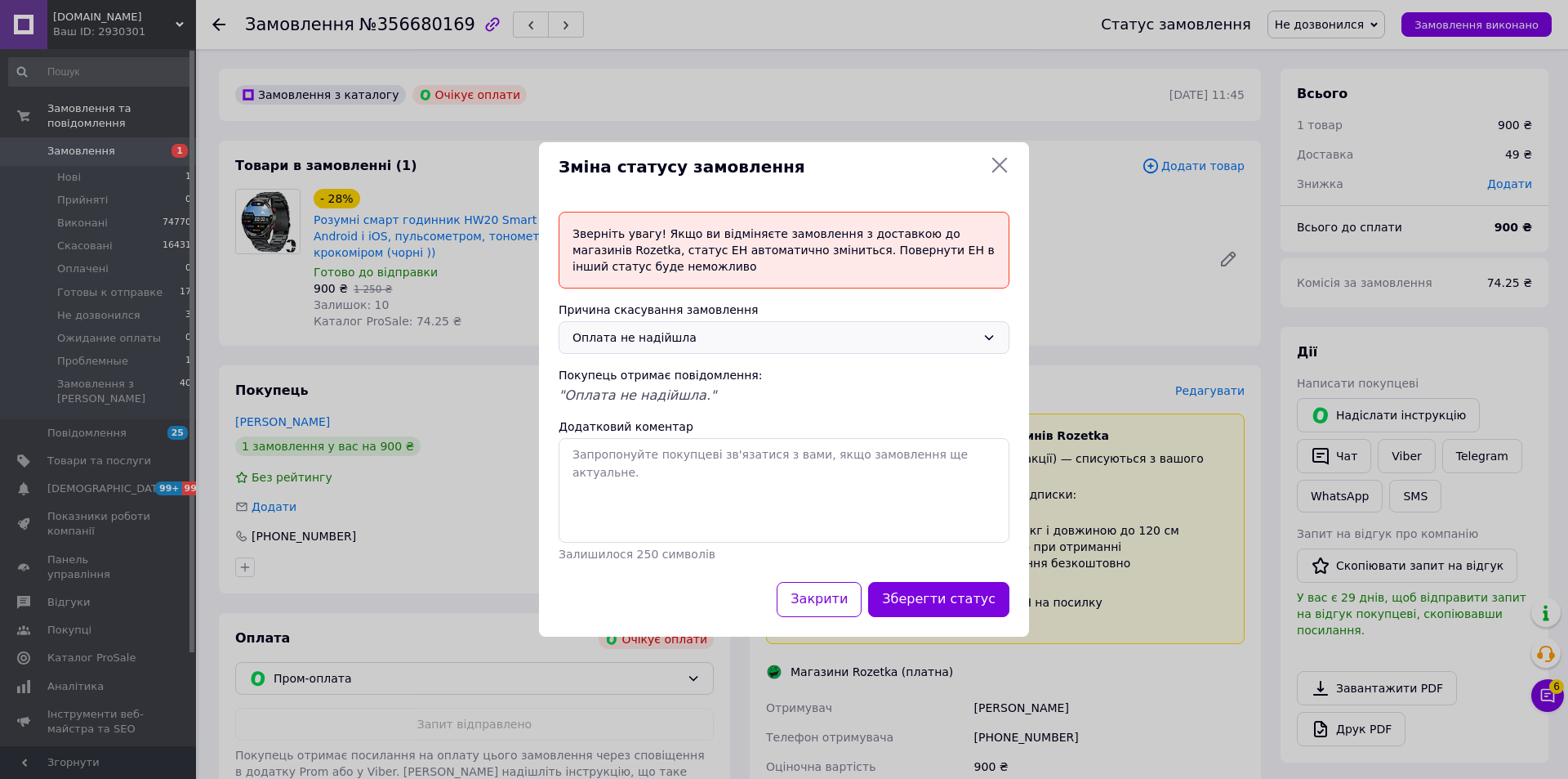
drag, startPoint x: 951, startPoint y: 594, endPoint x: 905, endPoint y: 495, distance: 109.2
click at [950, 595] on button "Зберегти статус" at bounding box center [939, 600] width 142 height 35
